Goal: Transaction & Acquisition: Purchase product/service

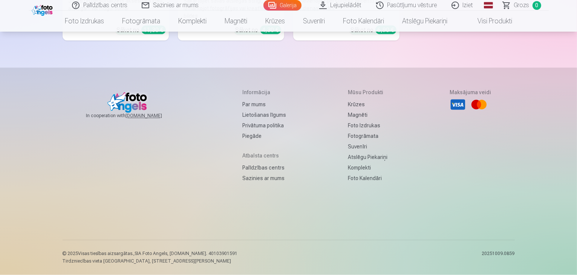
scroll to position [5537, 0]
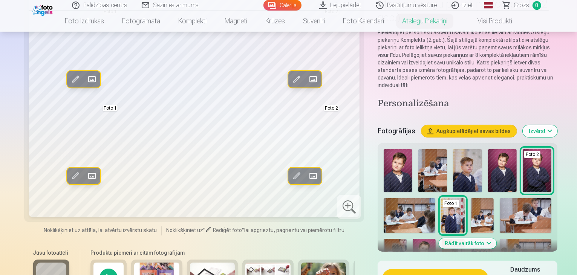
scroll to position [113, 0]
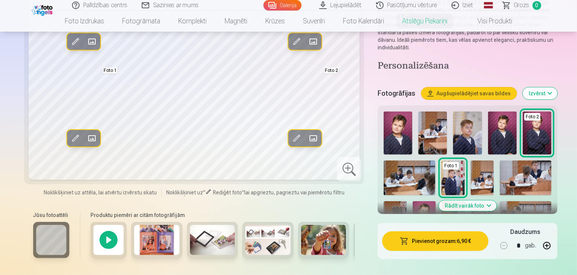
click at [460, 200] on button "Rādīt vairāk foto" at bounding box center [467, 205] width 58 height 11
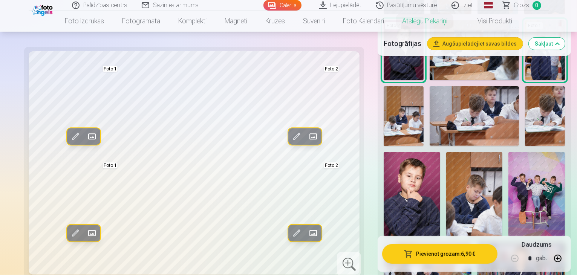
scroll to position [377, 0]
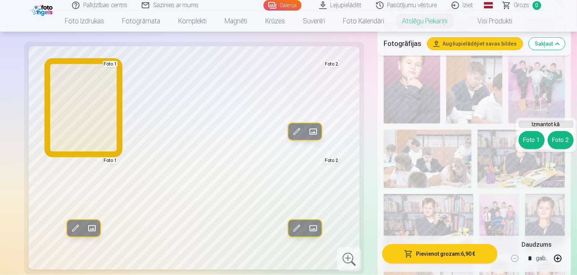
click at [536, 139] on button "Foto 1" at bounding box center [531, 140] width 26 height 18
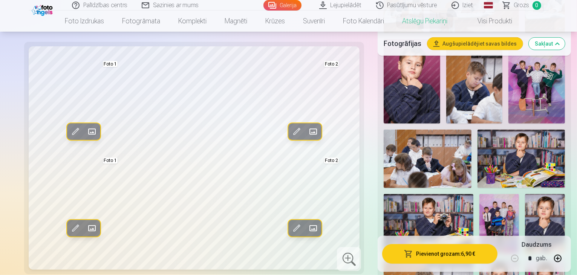
scroll to position [452, 0]
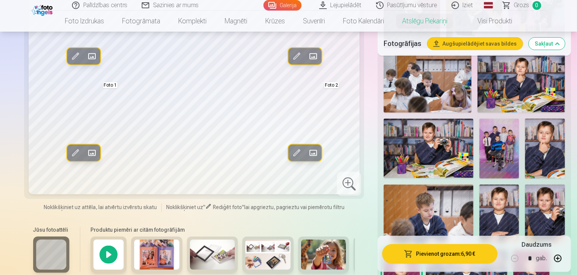
click at [513, 250] on img at bounding box center [531, 277] width 36 height 54
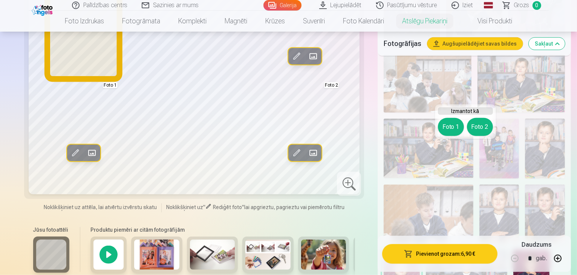
click at [452, 130] on button "Foto 1" at bounding box center [451, 127] width 26 height 18
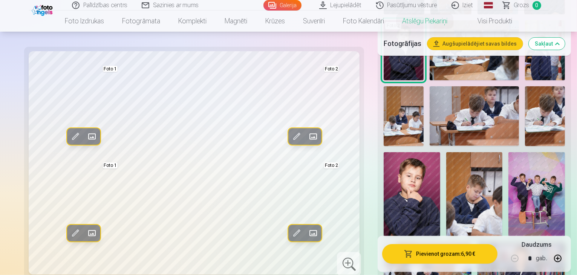
scroll to position [226, 0]
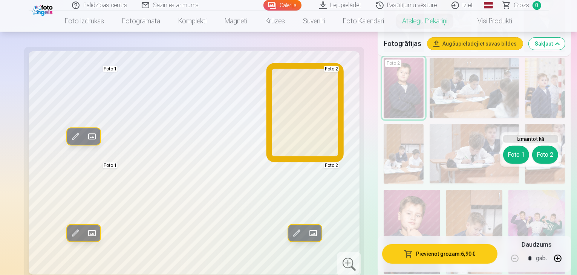
click at [540, 157] on button "Foto 2" at bounding box center [545, 155] width 26 height 18
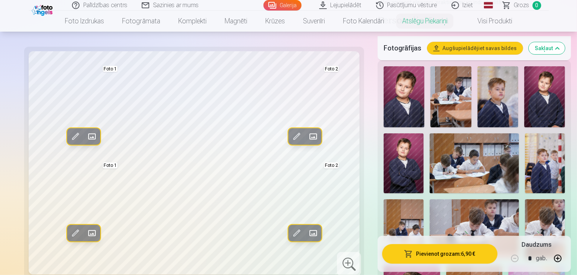
scroll to position [113, 0]
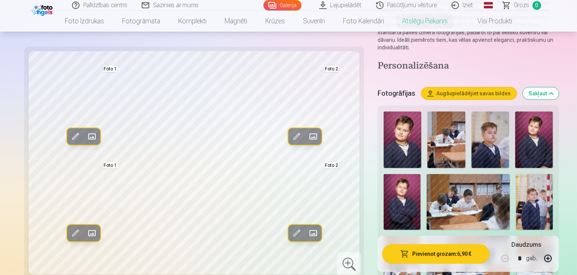
click at [420, 174] on img at bounding box center [401, 201] width 37 height 55
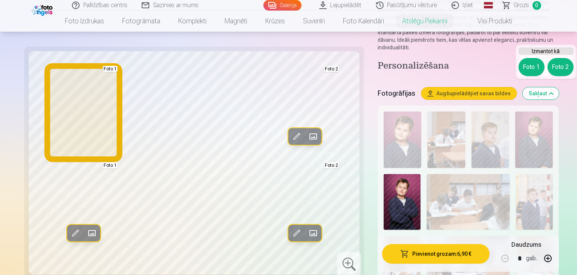
click at [525, 62] on button "Foto 1" at bounding box center [531, 67] width 26 height 18
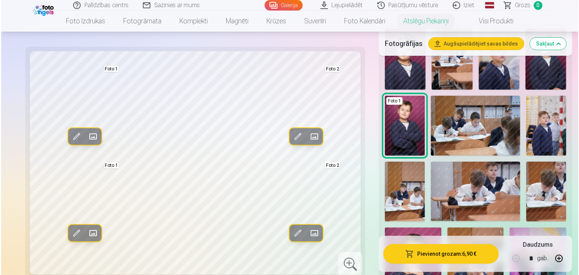
scroll to position [264, 0]
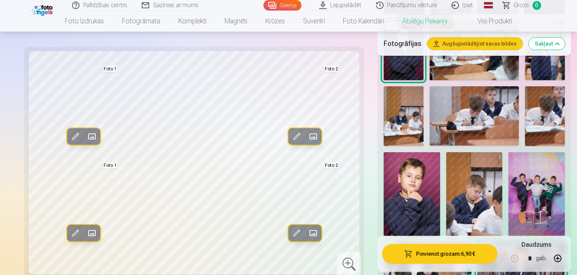
click at [508, 160] on img at bounding box center [536, 194] width 57 height 85
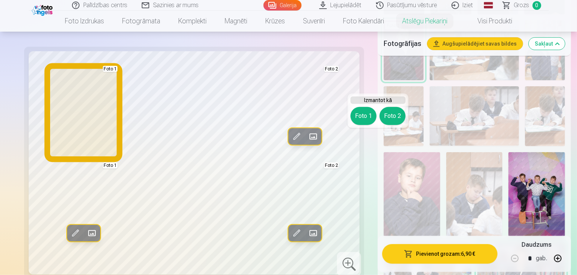
click at [362, 115] on button "Foto 1" at bounding box center [363, 116] width 26 height 18
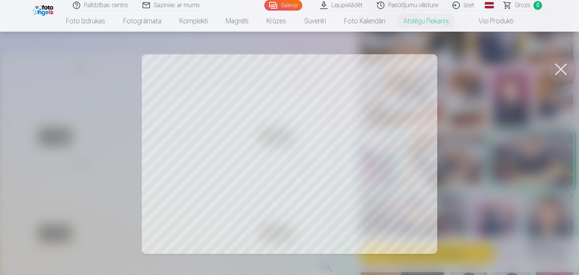
click at [182, 214] on div at bounding box center [289, 137] width 579 height 275
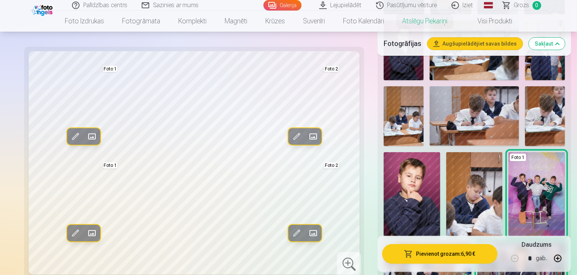
click at [69, 230] on span at bounding box center [75, 233] width 12 height 12
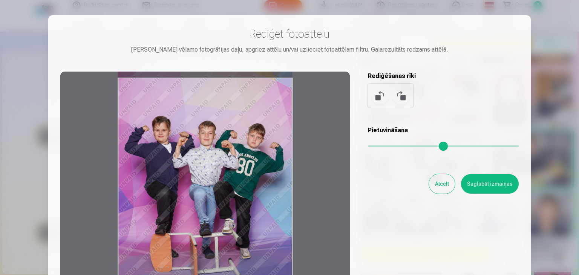
drag, startPoint x: 186, startPoint y: 162, endPoint x: 185, endPoint y: 169, distance: 6.5
click at [185, 169] on div at bounding box center [204, 190] width 289 height 237
click at [491, 190] on button "Saglabāt izmaiņas" at bounding box center [490, 184] width 58 height 20
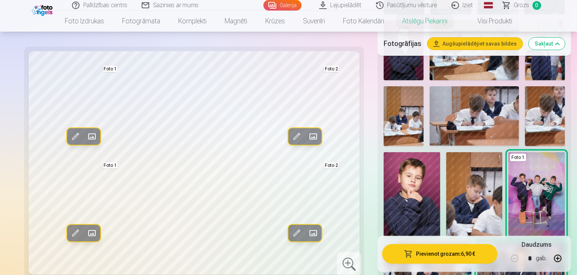
click at [404, 256] on button "Pievienot grozam : 6,90 €" at bounding box center [439, 254] width 115 height 20
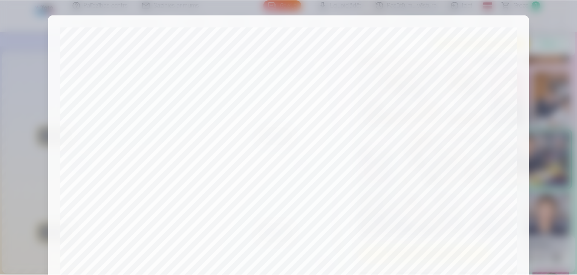
scroll to position [267, 0]
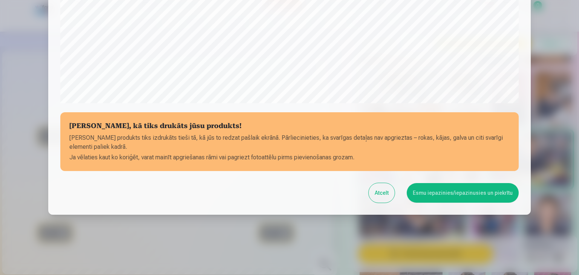
click at [516, 185] on div "Atcelt Esmu iepazinies/iepazinusies un piekrītu" at bounding box center [289, 193] width 458 height 20
click at [490, 196] on button "Esmu iepazinies/iepazinusies un piekrītu" at bounding box center [462, 193] width 112 height 20
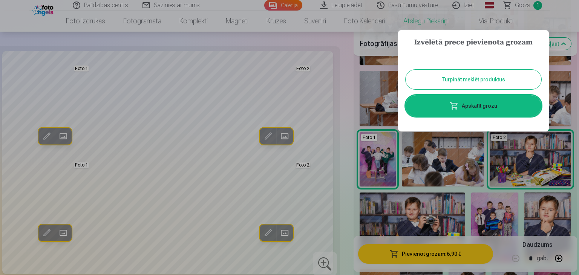
click at [467, 83] on button "Turpināt meklēt produktus" at bounding box center [473, 80] width 136 height 20
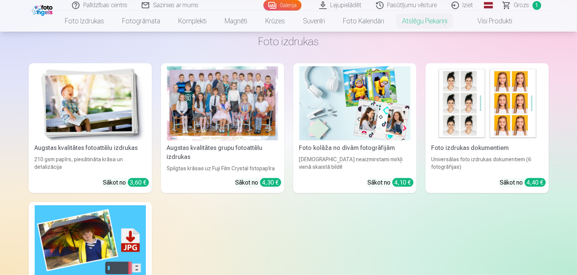
scroll to position [678, 0]
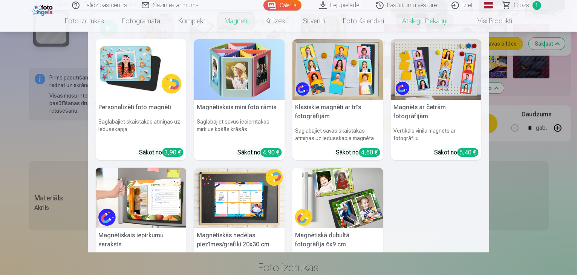
click at [244, 22] on link "Magnēti" at bounding box center [235, 21] width 41 height 21
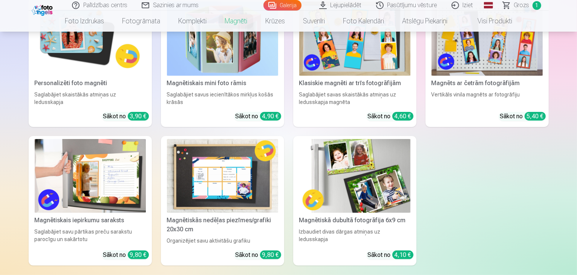
scroll to position [75, 0]
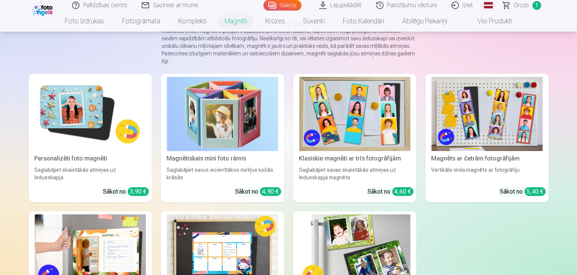
click at [71, 121] on img at bounding box center [90, 114] width 111 height 74
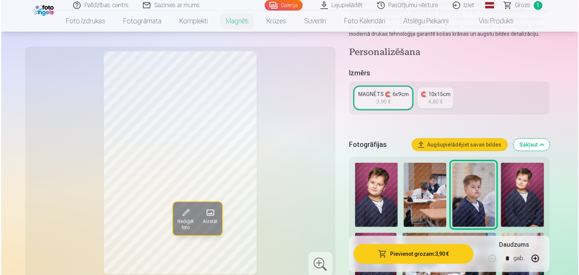
scroll to position [188, 0]
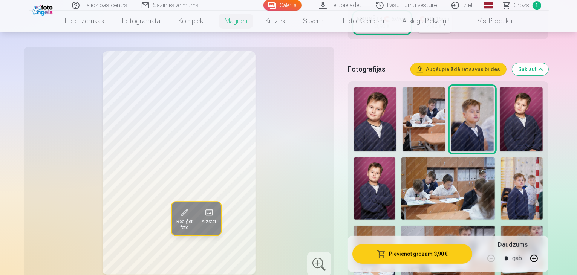
click at [521, 117] on img at bounding box center [520, 119] width 43 height 64
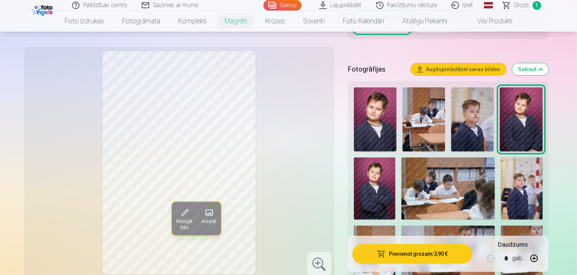
click at [543, 257] on button "button" at bounding box center [534, 258] width 18 height 18
type input "*"
click at [443, 256] on button "Pievienot grozam : 7,80 €" at bounding box center [412, 254] width 120 height 20
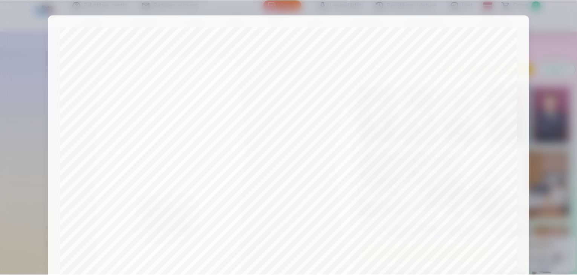
scroll to position [267, 0]
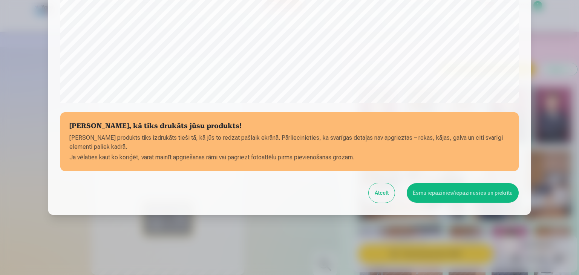
click at [462, 196] on button "Esmu iepazinies/iepazinusies un piekrītu" at bounding box center [462, 193] width 112 height 20
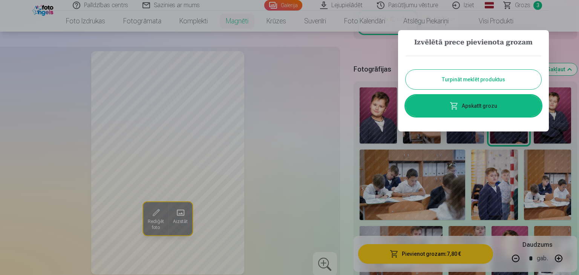
click at [467, 85] on button "Turpināt meklēt produktus" at bounding box center [473, 80] width 136 height 20
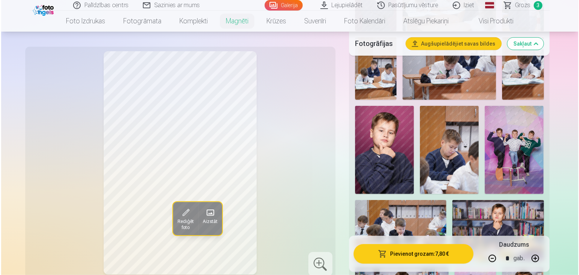
scroll to position [490, 0]
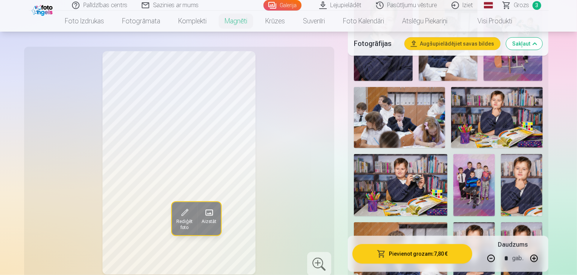
click at [435, 255] on button "Pievienot grozam : 7,80 €" at bounding box center [412, 254] width 120 height 20
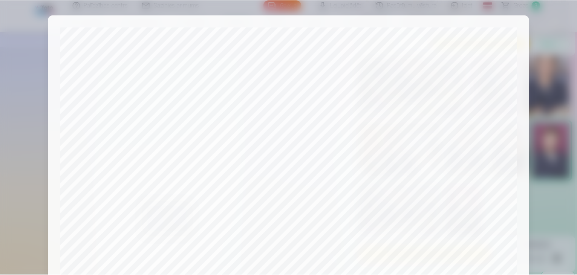
scroll to position [267, 0]
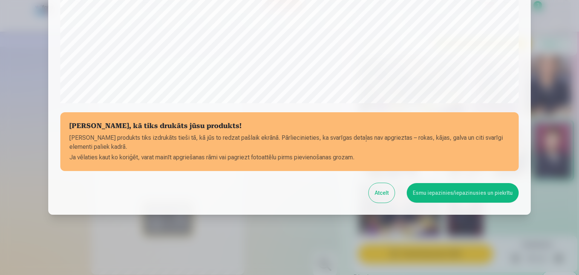
click at [452, 196] on button "Esmu iepazinies/iepazinusies un piekrītu" at bounding box center [462, 193] width 112 height 20
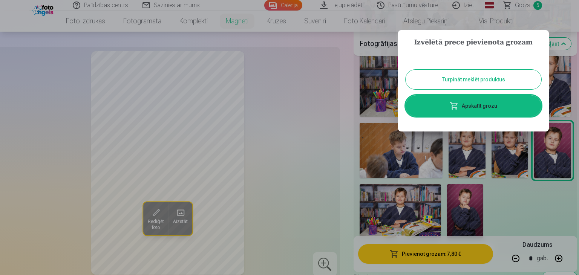
click at [461, 74] on button "Turpināt meklēt produktus" at bounding box center [473, 80] width 136 height 20
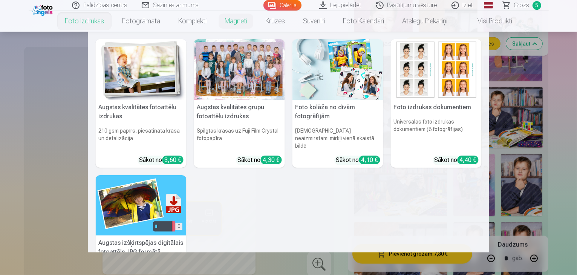
click at [95, 20] on link "Foto izdrukas" at bounding box center [84, 21] width 57 height 21
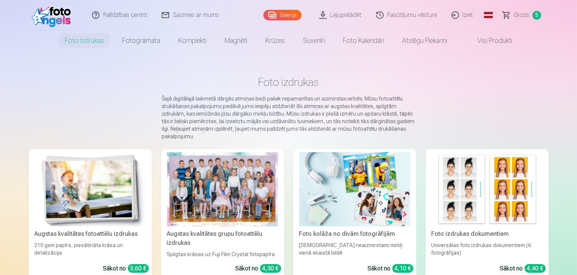
click at [200, 206] on div at bounding box center [222, 189] width 111 height 74
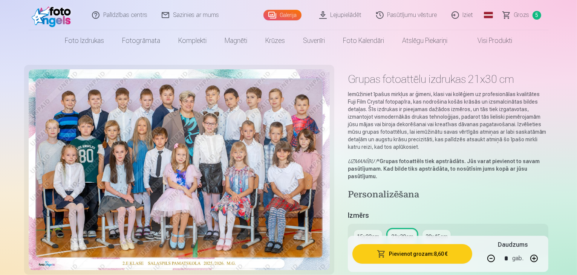
click at [418, 252] on button "Pievienot grozam : 8,60 €" at bounding box center [412, 254] width 120 height 20
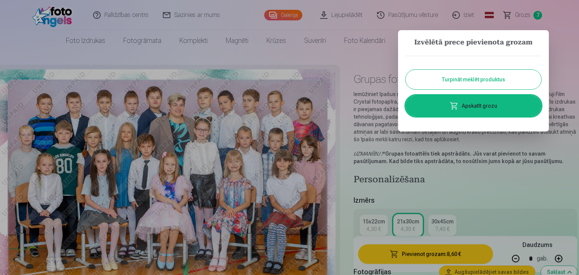
click at [466, 109] on link "Apskatīt grozu" at bounding box center [473, 105] width 136 height 21
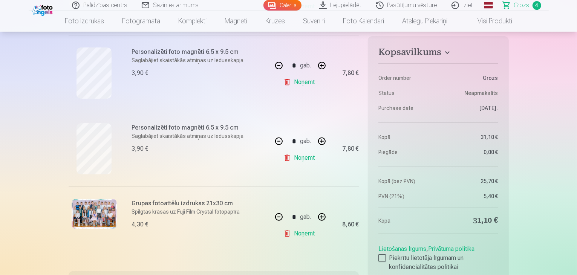
scroll to position [264, 0]
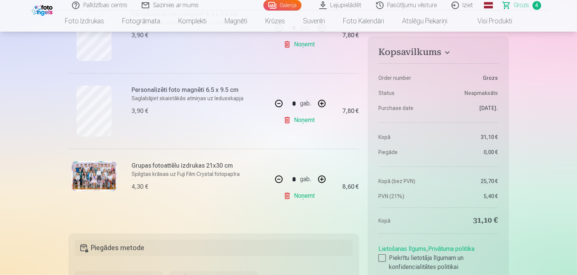
click at [278, 178] on button "button" at bounding box center [279, 179] width 18 height 18
type input "*"
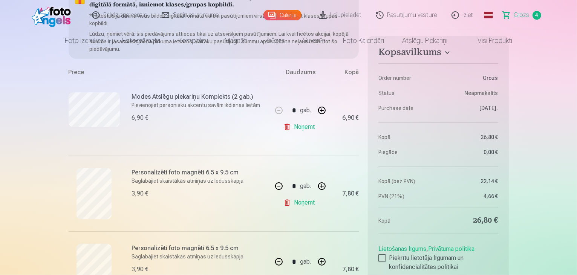
scroll to position [0, 0]
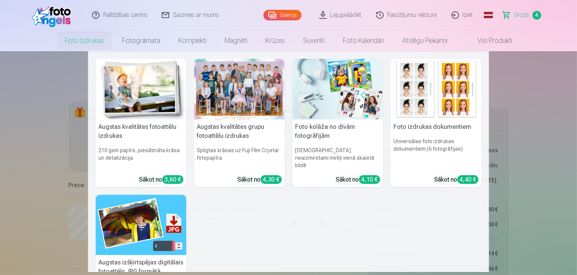
click at [87, 41] on link "Foto izdrukas" at bounding box center [84, 40] width 57 height 21
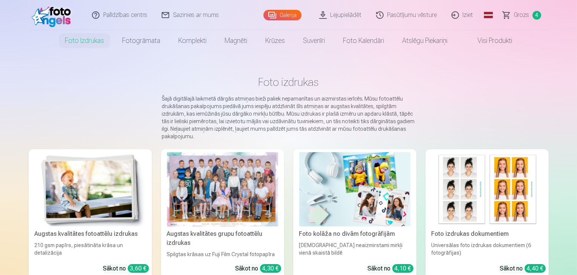
click at [183, 180] on div at bounding box center [222, 189] width 111 height 74
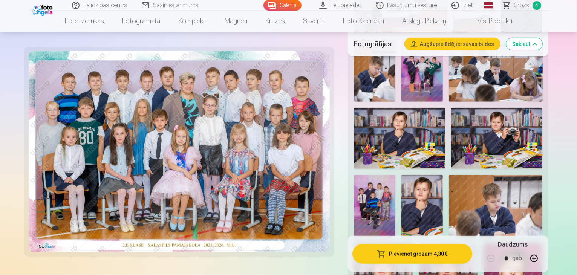
scroll to position [490, 0]
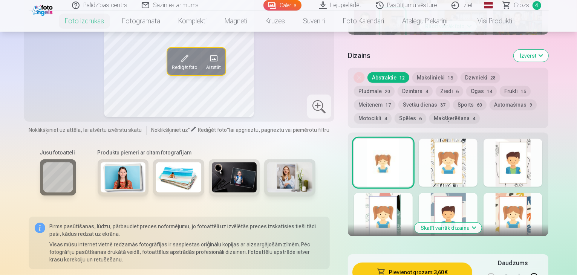
scroll to position [264, 0]
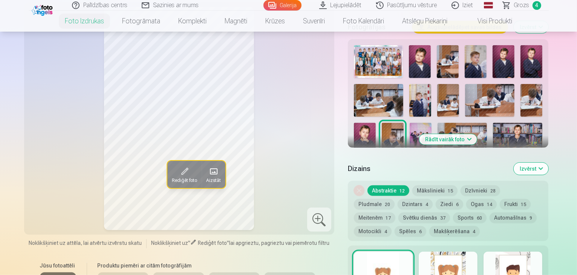
click at [474, 134] on button "Rādīt vairāk foto" at bounding box center [448, 139] width 58 height 11
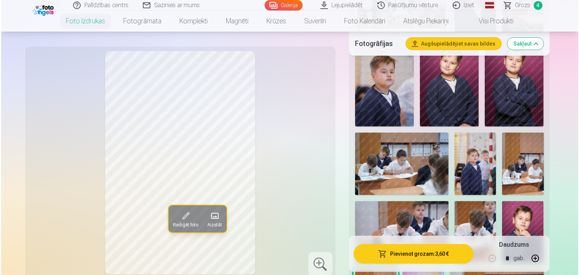
scroll to position [414, 0]
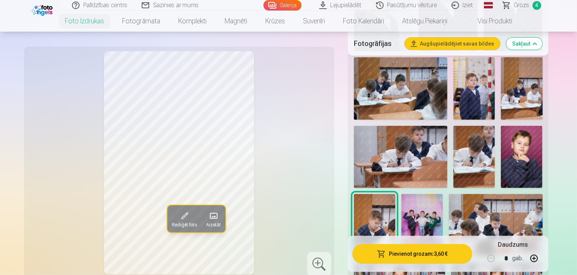
click at [447, 260] on button "Pievienot grozam : 3,60 €" at bounding box center [412, 254] width 120 height 20
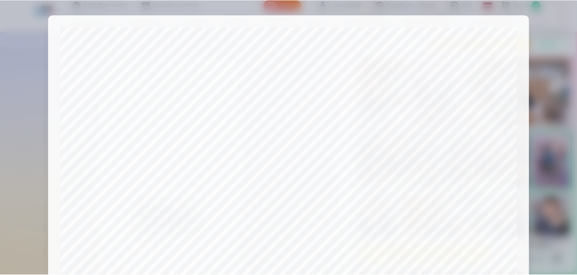
scroll to position [267, 0]
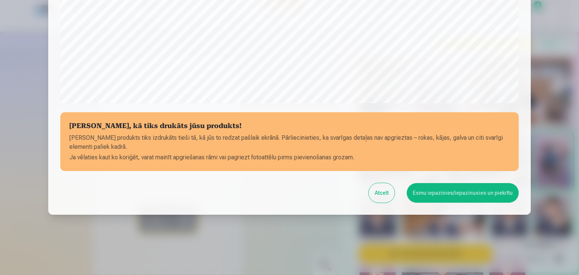
click at [448, 192] on button "Esmu iepazinies/iepazinusies un piekrītu" at bounding box center [462, 193] width 112 height 20
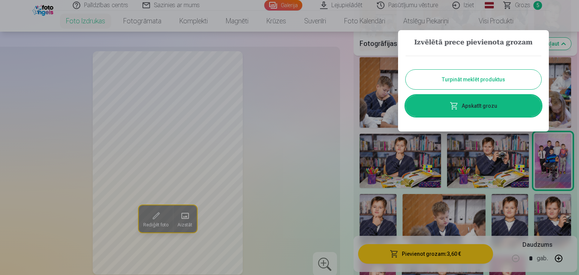
click at [524, 5] on div at bounding box center [289, 137] width 579 height 275
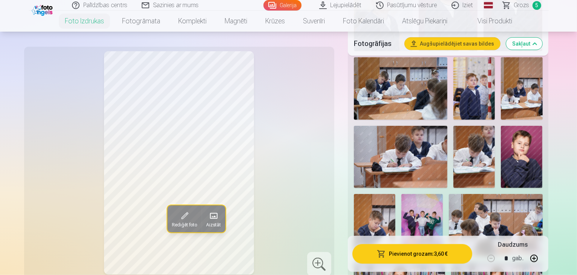
click at [516, 4] on span "Grozs" at bounding box center [521, 5] width 15 height 9
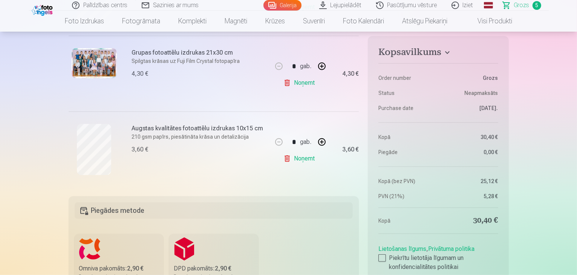
scroll to position [490, 0]
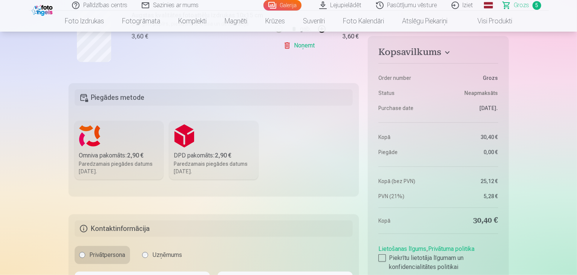
click at [141, 152] on b "2,90 €" at bounding box center [135, 155] width 17 height 7
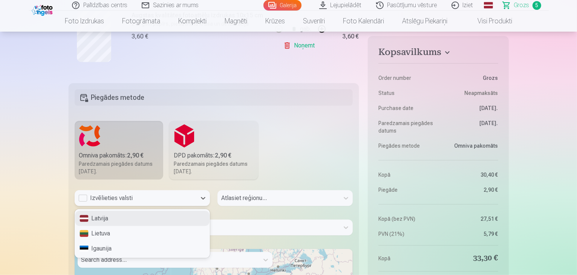
click at [115, 195] on div "Izvēlieties valsti" at bounding box center [135, 198] width 114 height 9
click at [104, 217] on div "Latvija" at bounding box center [142, 218] width 134 height 15
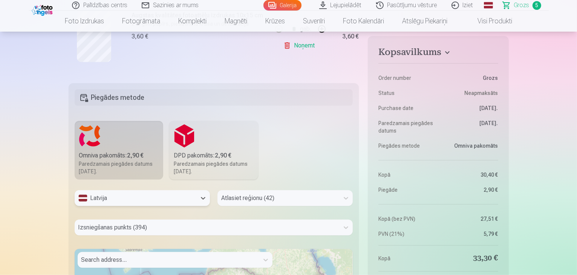
scroll to position [540, 0]
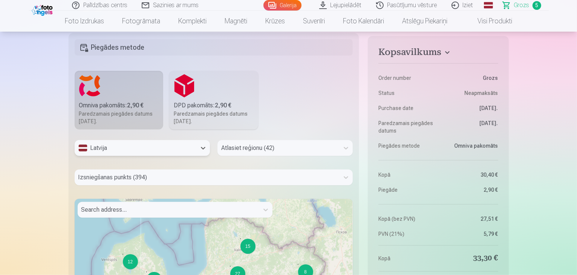
click at [269, 156] on div "Atlasiet reģionu (42)" at bounding box center [284, 148] width 135 height 16
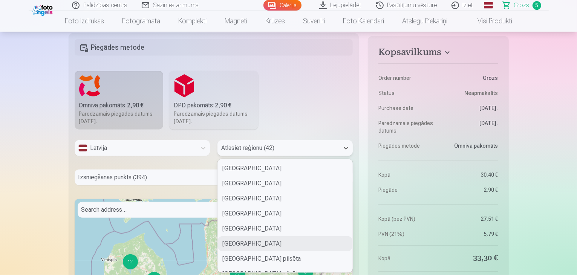
click at [248, 240] on div "[GEOGRAPHIC_DATA]" at bounding box center [285, 243] width 134 height 15
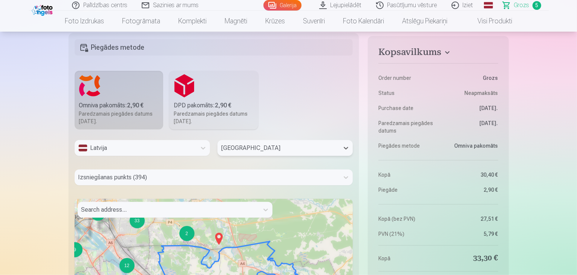
click at [142, 208] on div at bounding box center [168, 210] width 174 height 11
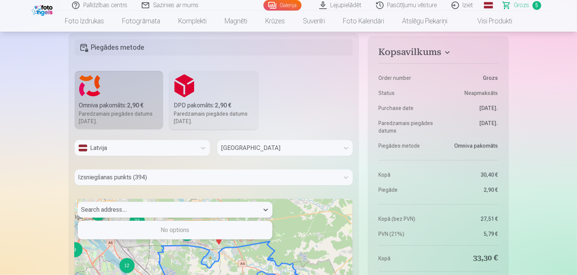
scroll to position [570, 0]
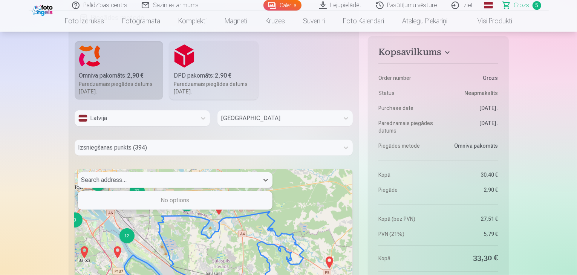
click at [128, 156] on div "Izsniegšanas punkts (394)" at bounding box center [214, 148] width 278 height 16
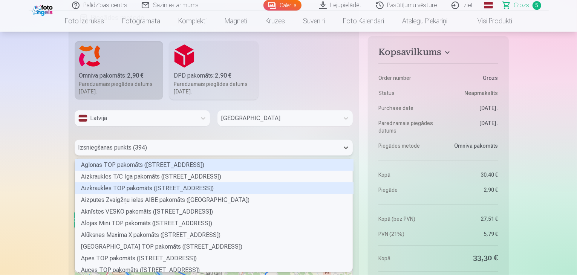
scroll to position [111, 276]
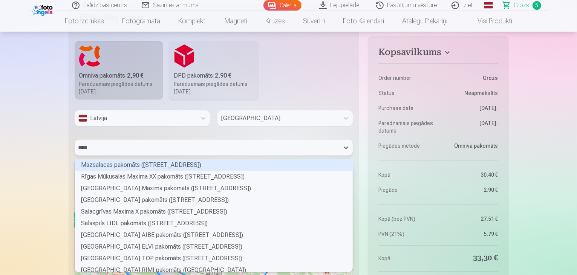
type input "*****"
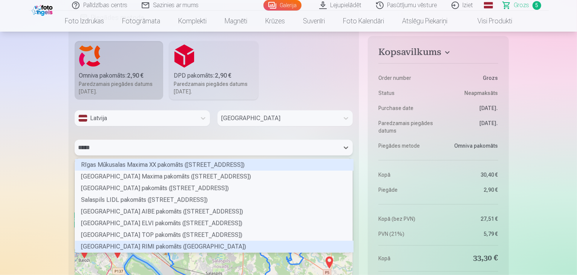
click at [204, 241] on div "[GEOGRAPHIC_DATA] RIMI pakomāts ([GEOGRAPHIC_DATA])" at bounding box center [214, 247] width 278 height 12
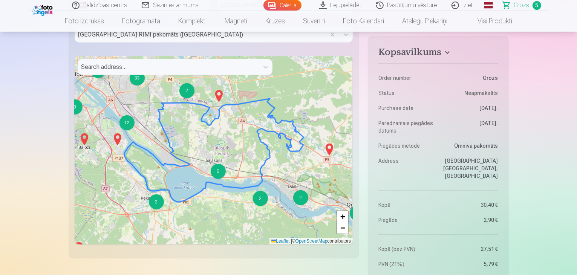
scroll to position [833, 0]
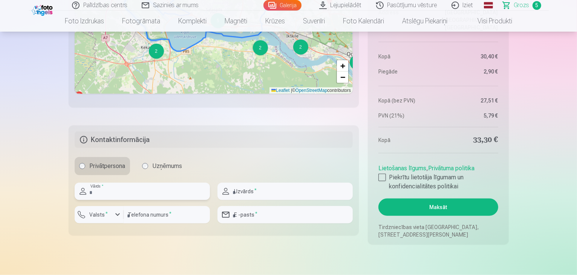
click at [140, 188] on input "text" at bounding box center [142, 191] width 135 height 17
type input "*********"
type input "**********"
type input "********"
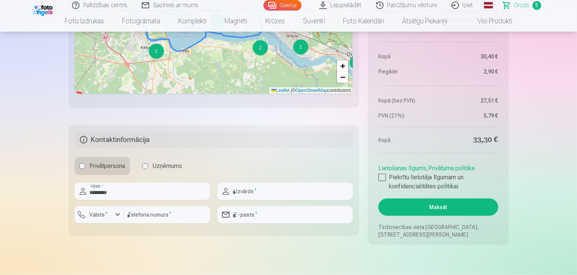
type input "**********"
click at [97, 216] on label "Valsts *" at bounding box center [99, 215] width 24 height 8
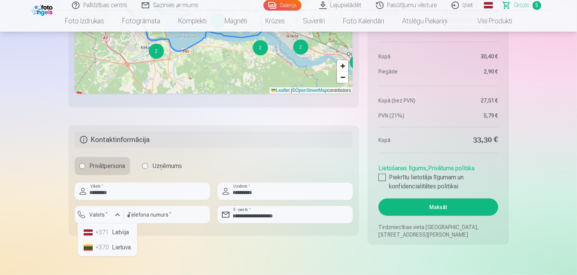
click at [94, 234] on li "+371 Latvija" at bounding box center [107, 232] width 53 height 15
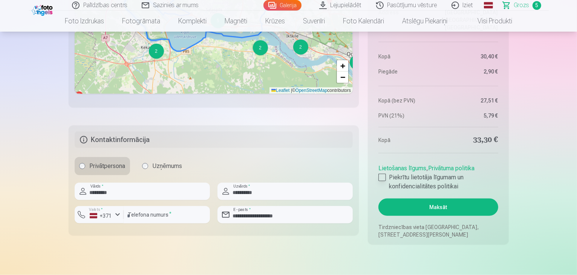
click at [382, 180] on div at bounding box center [382, 178] width 8 height 8
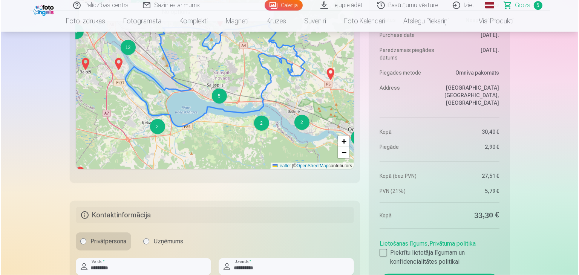
scroll to position [984, 0]
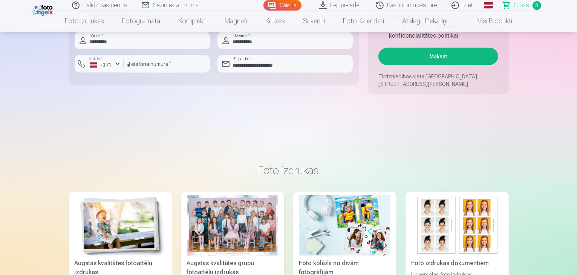
click at [458, 61] on button "Maksāt" at bounding box center [437, 56] width 119 height 17
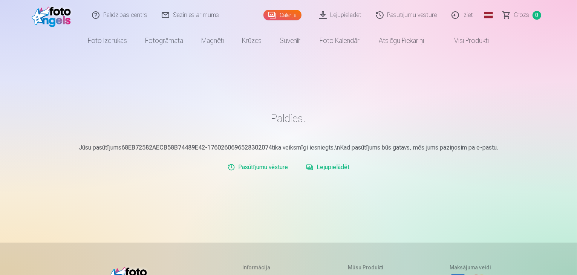
click at [343, 168] on link "Lejupielādēt" at bounding box center [327, 167] width 49 height 15
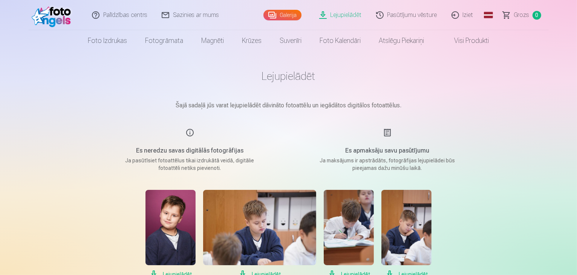
scroll to position [151, 0]
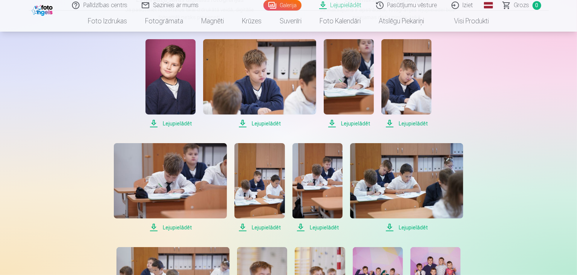
click at [182, 123] on span "Lejupielādēt" at bounding box center [170, 123] width 50 height 9
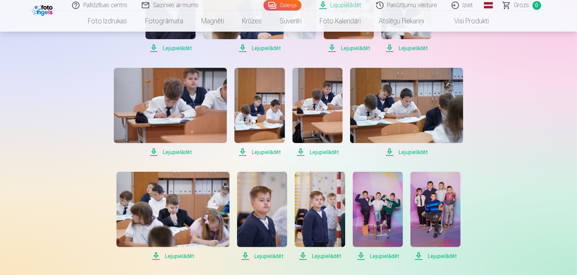
scroll to position [301, 0]
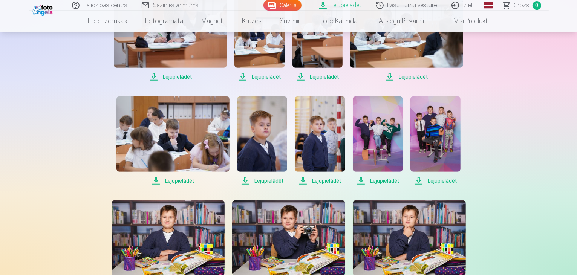
click at [385, 182] on span "Lejupielādēt" at bounding box center [378, 180] width 50 height 9
click at [441, 182] on span "Lejupielādēt" at bounding box center [435, 180] width 50 height 9
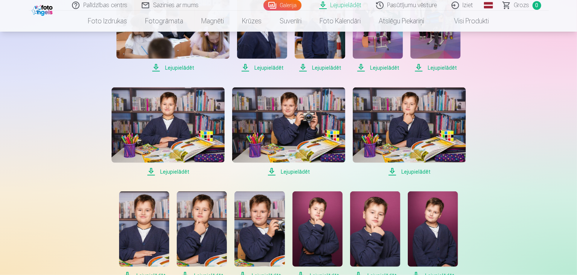
click at [410, 171] on span "Lejupielādēt" at bounding box center [409, 171] width 113 height 9
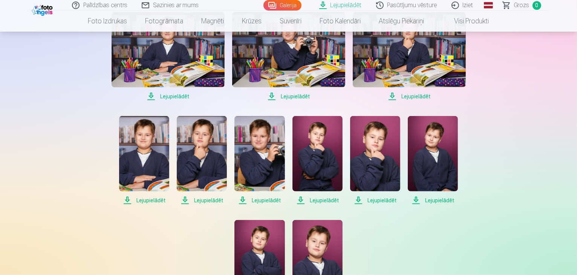
click at [201, 200] on span "Lejupielādēt" at bounding box center [202, 200] width 50 height 9
click at [316, 199] on span "Lejupielādēt" at bounding box center [317, 200] width 50 height 9
click at [381, 202] on span "Lejupielādēt" at bounding box center [375, 200] width 50 height 9
click at [429, 200] on span "Lejupielādēt" at bounding box center [433, 200] width 50 height 9
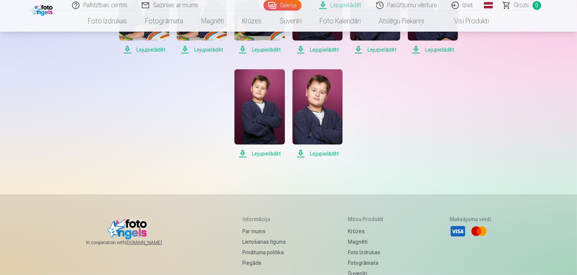
click at [316, 153] on span "Lejupielādēt" at bounding box center [317, 153] width 50 height 9
click at [272, 153] on span "Lejupielādēt" at bounding box center [259, 153] width 50 height 9
